Goal: Information Seeking & Learning: Understand process/instructions

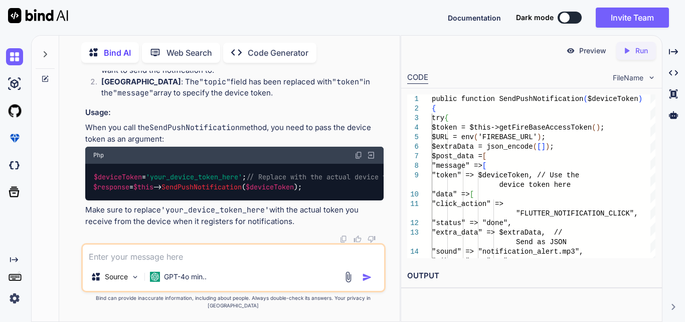
type textarea "w"
type textarea "x"
type textarea "we"
type textarea "x"
type textarea "we"
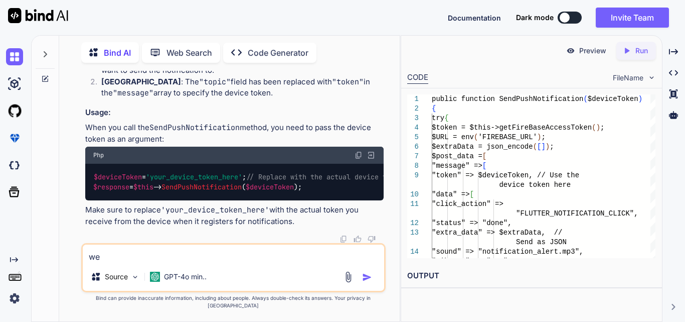
type textarea "x"
type textarea "we h"
type textarea "x"
type textarea "we ha"
type textarea "x"
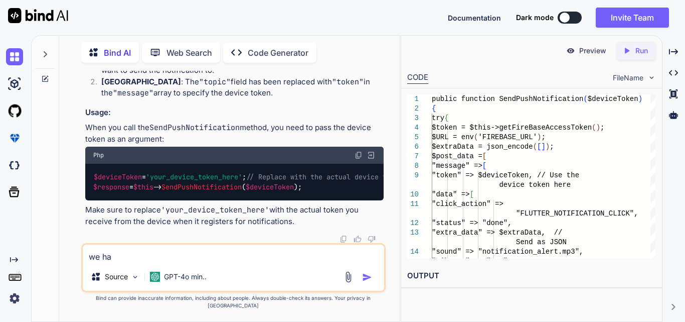
type textarea "we hav"
type textarea "x"
type textarea "we have"
type textarea "x"
type textarea "we have"
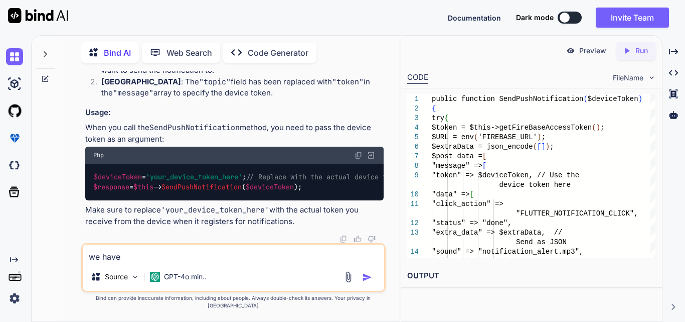
type textarea "x"
type textarea "we have 3"
type textarea "x"
type textarea "we have 3"
type textarea "x"
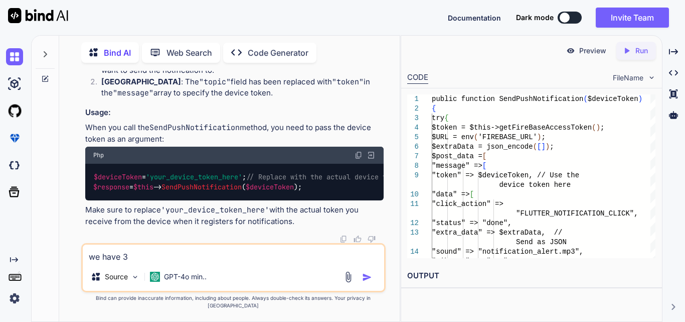
type textarea "we have 3 a"
type textarea "x"
type textarea "we have 3 ar"
type textarea "x"
type textarea "we have 3 arr"
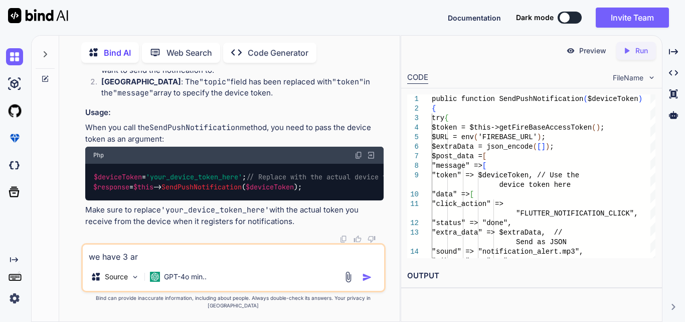
type textarea "x"
type textarea "we have 3 arra"
type textarea "x"
type textarea "we have 3 array"
type textarea "x"
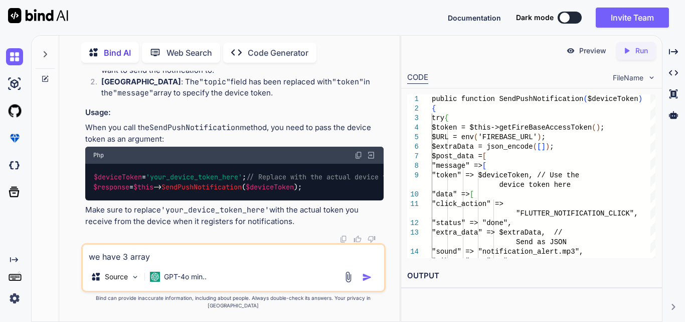
type textarea "we have 3 array"
type textarea "x"
type textarea "we have 3 array w"
type textarea "x"
type textarea "we have 3 array wh"
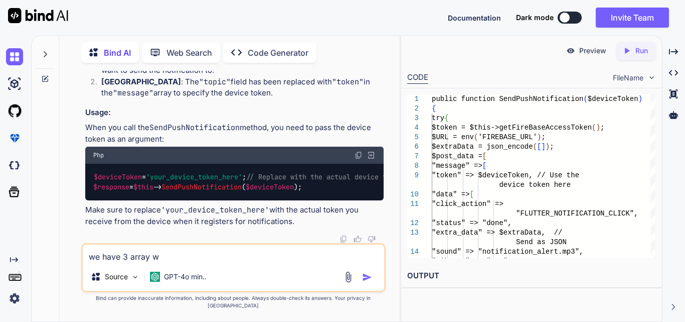
type textarea "x"
type textarea "we have 3 array whi"
type textarea "x"
type textarea "we have 3 array whih"
type textarea "x"
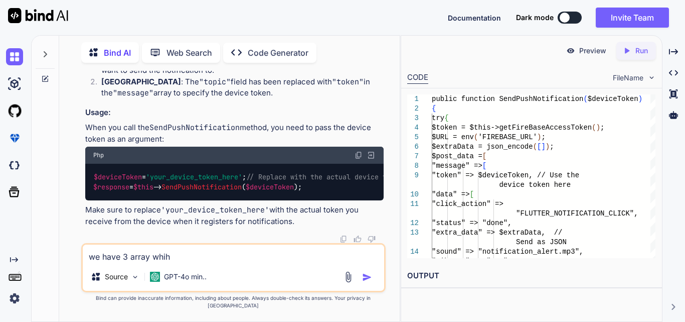
type textarea "we have 3 array whi"
type textarea "x"
type textarea "we have 3 array wh"
type textarea "x"
type textarea "we have 3 array w"
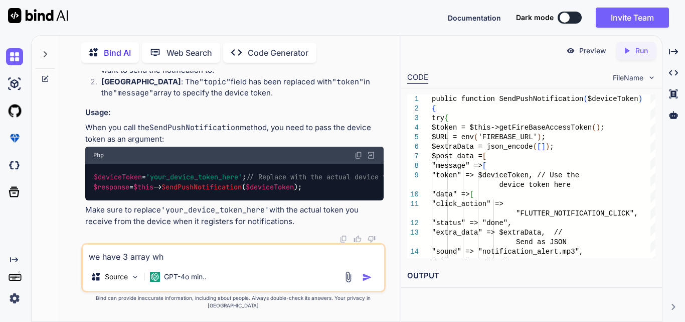
type textarea "x"
type textarea "we have 3 array"
type textarea "x"
type textarea "we have 3 array e"
type textarea "x"
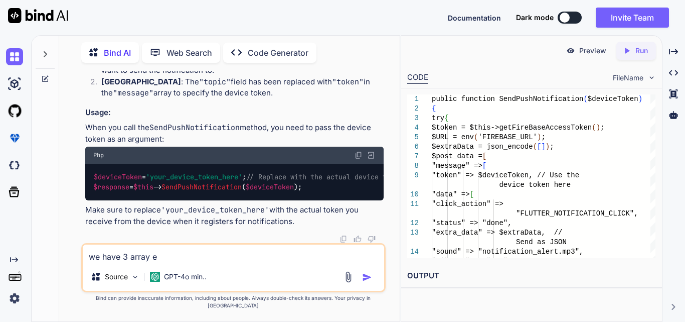
type textarea "we have 3 array ea"
type textarea "x"
type textarea "we have 3 array eac"
type textarea "x"
type textarea "we have 3 array each"
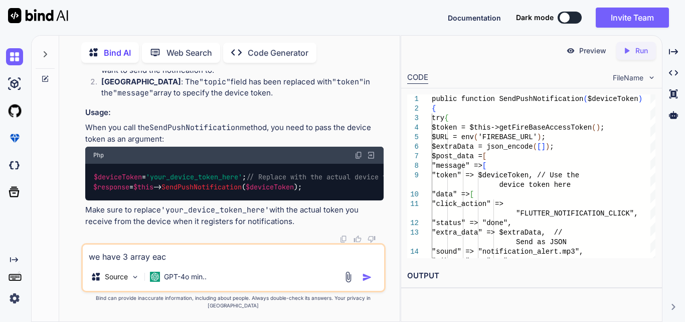
type textarea "x"
type textarea "we have 3 array each"
type textarea "x"
type textarea "we have 3 array each a"
type textarea "x"
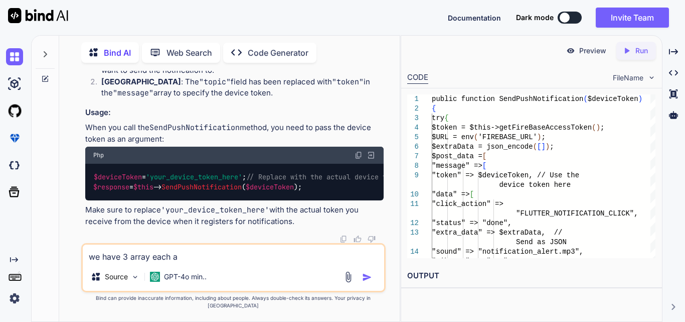
type textarea "we have 3 array each ar"
type textarea "x"
type textarea "we have 3 array each arr"
type textarea "x"
type textarea "we have 3 array each arra"
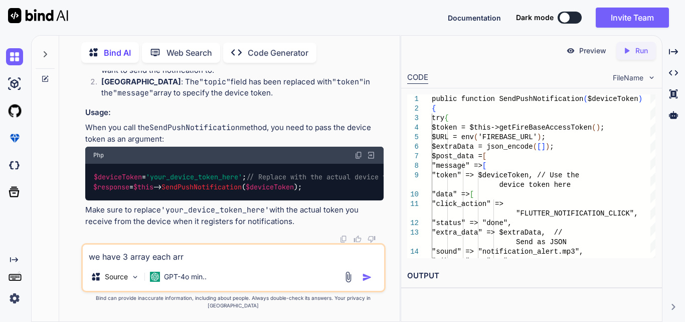
type textarea "x"
type textarea "we have 3 array each array"
type textarea "x"
type textarea "we have 3 array each array"
type textarea "x"
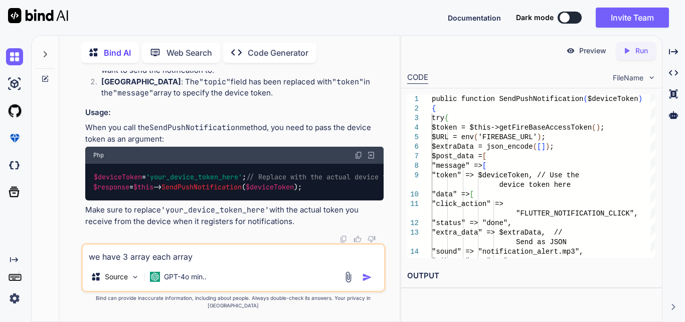
type textarea "we have 3 array each array c"
type textarea "x"
type textarea "we have 3 array each array co"
type textarea "x"
type textarea "we have 3 array each array con"
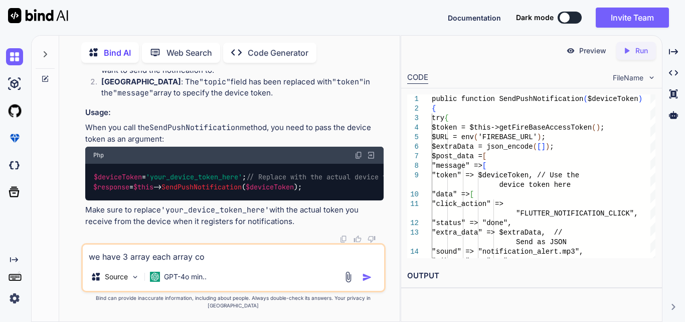
type textarea "x"
type textarea "we have 3 array each array cont"
type textarea "x"
type textarea "we have 3 array each array conta"
type textarea "x"
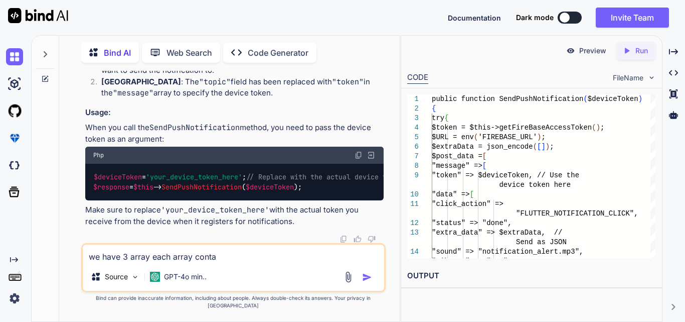
type textarea "we have 3 array each array contai"
type textarea "x"
type textarea "we have 3 array each array contain"
type textarea "x"
type textarea "we have 3 array each array contain"
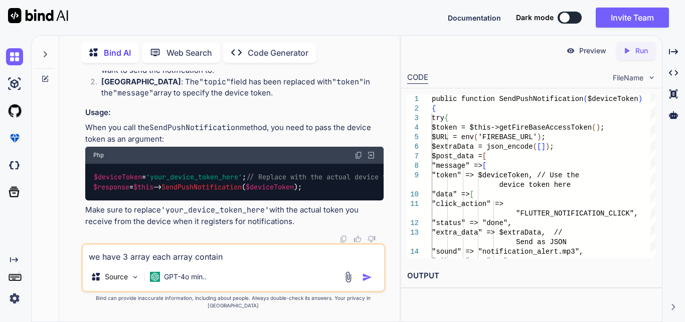
type textarea "x"
type textarea "we have 3 array each array contain 3"
type textarea "x"
type textarea "we have 3 array each array contain 3"
type textarea "x"
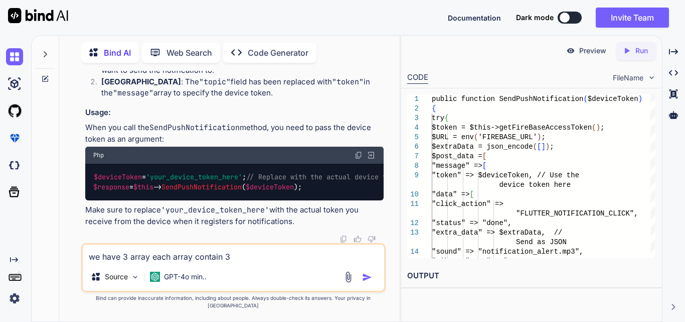
type textarea "we have 3 array each array contain 3 e"
type textarea "x"
type textarea "we have 3 array each array contain 3 el"
type textarea "x"
type textarea "we have 3 array each array contain 3 ele"
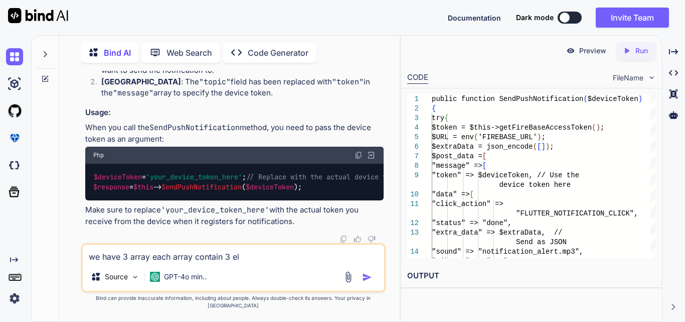
type textarea "x"
type textarea "we have 3 array each array contain 3 elem"
type textarea "x"
type textarea "we have 3 array each array contain 3 eleme"
type textarea "x"
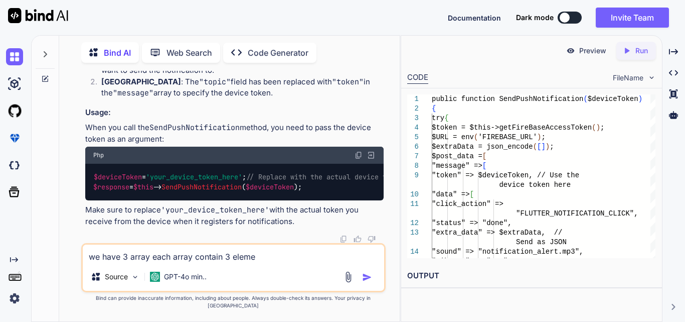
type textarea "we have 3 array each array contain 3 elemen"
type textarea "x"
type textarea "we have 3 array each array contain 3 element"
type textarea "x"
type textarea "we have 3 array each array contain 3 element"
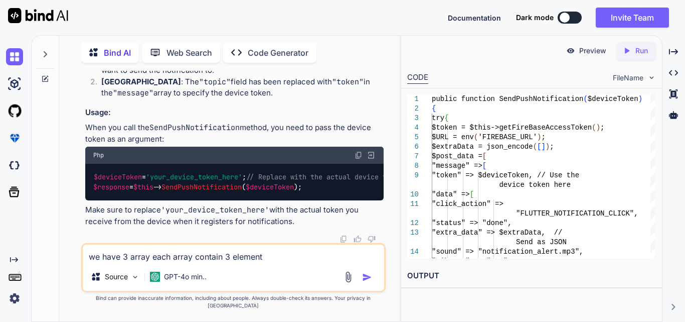
type textarea "x"
type textarea "we have 3 array each array contain 3 element m"
type textarea "x"
type textarea "we have 3 array each array contain 3 element ma"
type textarea "x"
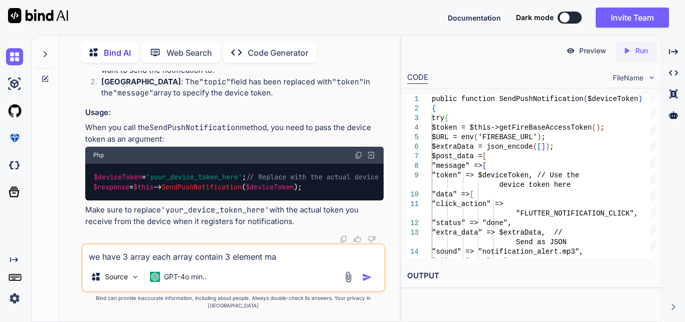
type textarea "we have 3 array each array contain 3 element mak"
type textarea "x"
type textarea "we have 3 array each array contain 3 element make"
type textarea "x"
type textarea "we have 3 array each array contain 3 element make"
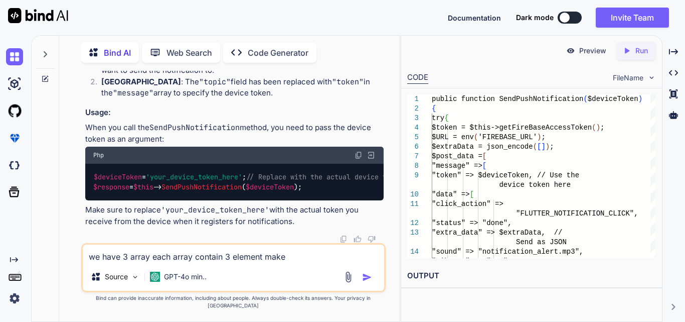
type textarea "x"
type textarea "we have 3 array each array contain 3 element make 3"
type textarea "x"
type textarea "we have 3 array each array contain 3 element make 3*"
type textarea "x"
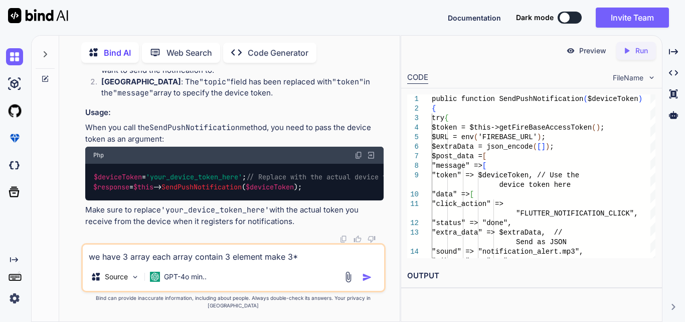
type textarea "we have 3 array each array contain 3 element make 3*3"
type textarea "x"
type textarea "we have 3 array each array contain 3 element make 3*3"
type textarea "x"
type textarea "we have 3 array each array contain 3 element make 3*3 m"
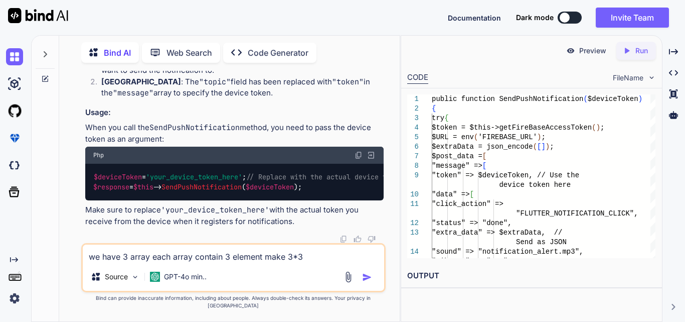
type textarea "x"
type textarea "we have 3 array each array contain 3 element make 3*3 ma"
type textarea "x"
type textarea "we have 3 array each array contain 3 element make 3*3 mat"
type textarea "x"
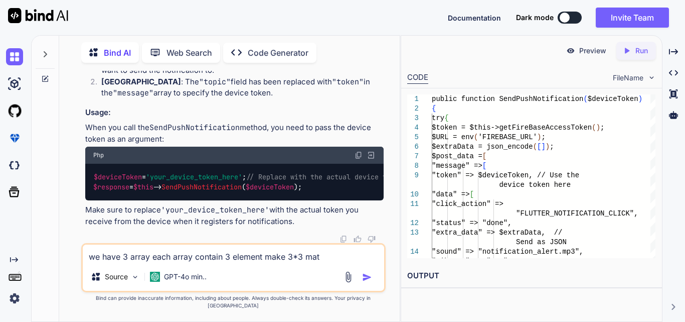
type textarea "we have 3 array each array contain 3 element make 3*3 matr"
type textarea "x"
type textarea "we have 3 array each array contain 3 element make 3*3 matri"
type textarea "x"
type textarea "we have 3 array each array contain 3 element make 3*3 matrix"
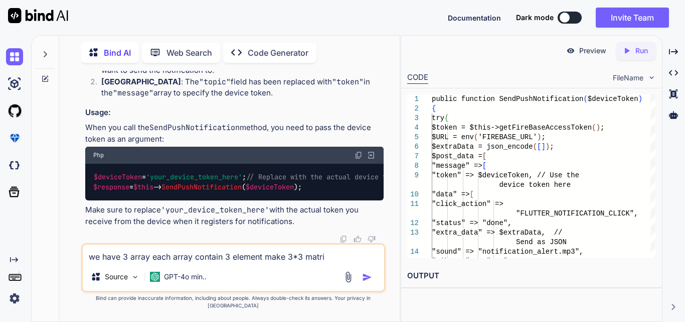
type textarea "x"
type textarea "we have 3 array each array contain 3 element make 3*3 matrix"
type textarea "x"
type textarea "we have 3 array each array contain 3 element make 3*3 matrix f"
type textarea "x"
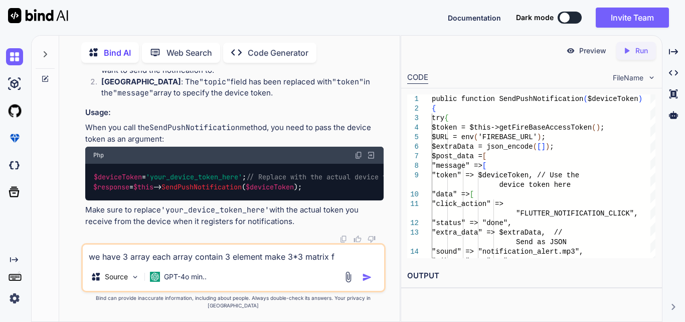
type textarea "we have 3 array each array contain 3 element make 3*3 matrix fr"
type textarea "x"
type textarea "we have 3 array each array contain 3 element make 3*3 matrix fro"
type textarea "x"
type textarea "we have 3 array each array contain 3 element make 3*3 matrix from"
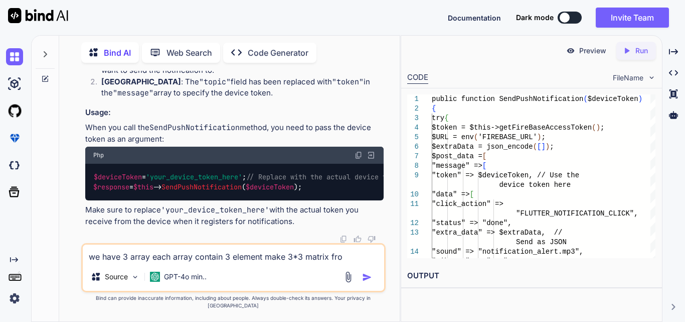
type textarea "x"
type textarea "we have 3 array each array contain 3 element make 3*3 matrix from"
type textarea "x"
type textarea "we have 3 array each array contain 3 element make 3*3 matrix from t"
type textarea "x"
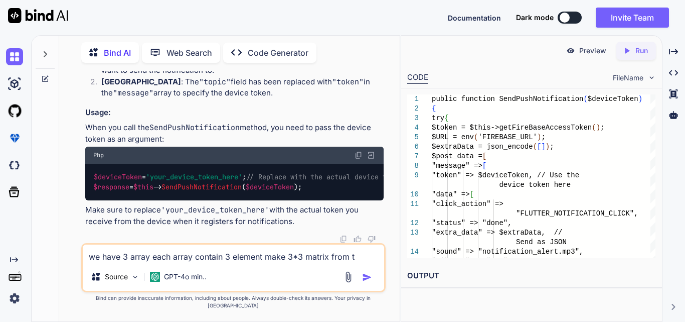
type textarea "we have 3 array each array contain 3 element make 3*3 matrix from th"
type textarea "x"
type textarea "we have 3 array each array contain 3 element make 3*3 matrix from thi"
type textarea "x"
type textarea "we have 3 array each array contain 3 element make 3*3 matrix from this"
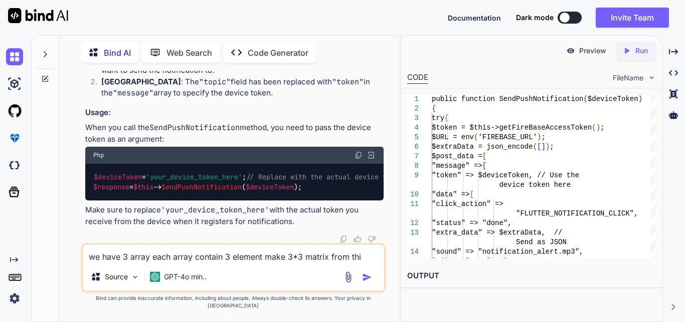
type textarea "x"
type textarea "we have 3 array each array contain 3 element make 3*3 matrix from this"
type textarea "x"
type textarea "we have 3 array each array contain 3 element make 3*3 matrix from this '"
type textarea "x"
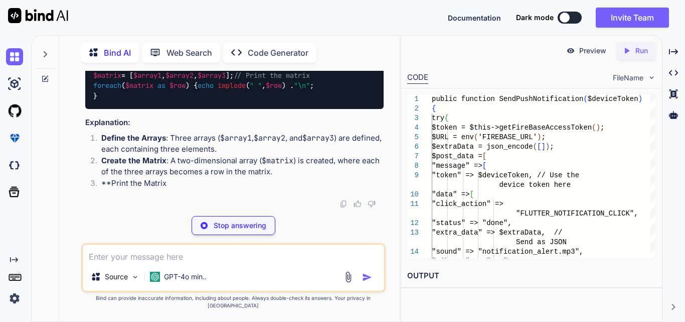
scroll to position [59110, 0]
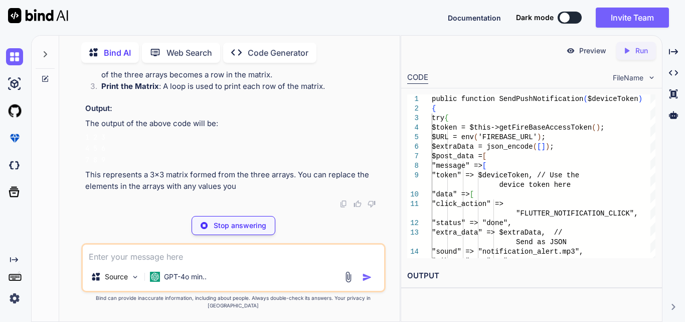
type textarea "x"
type textarea "]; // Print the matrix foreach ($matrix as $row) { echo implode(" ", $row) . "\…"
type textarea "x"
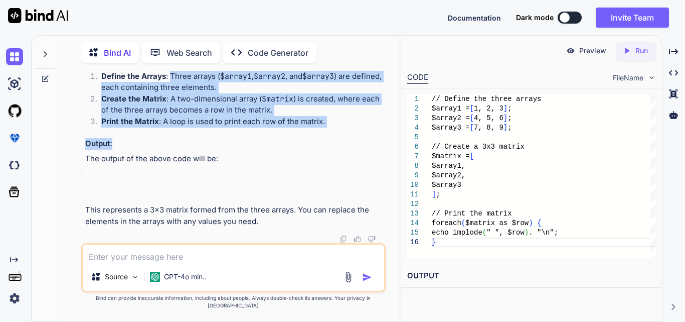
drag, startPoint x: 172, startPoint y: 136, endPoint x: 355, endPoint y: 197, distance: 193.2
click at [355, 197] on div "To create a 3x3 matrix from three arrays, each containing three elements, you c…" at bounding box center [234, 83] width 298 height 288
click at [343, 116] on li "Create the Matrix : A two-dimensional array ( $matrix ) is created, where each …" at bounding box center [238, 104] width 290 height 23
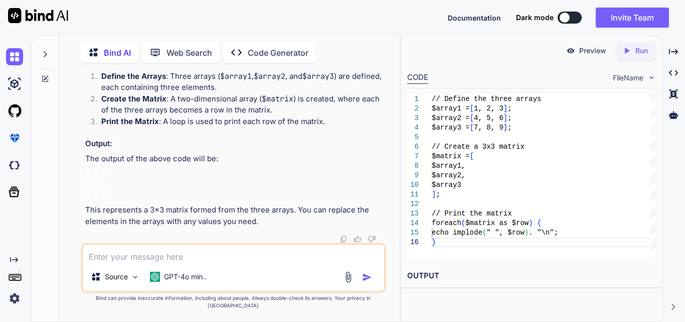
scroll to position [59213, 0]
